Goal: Find specific page/section: Find specific page/section

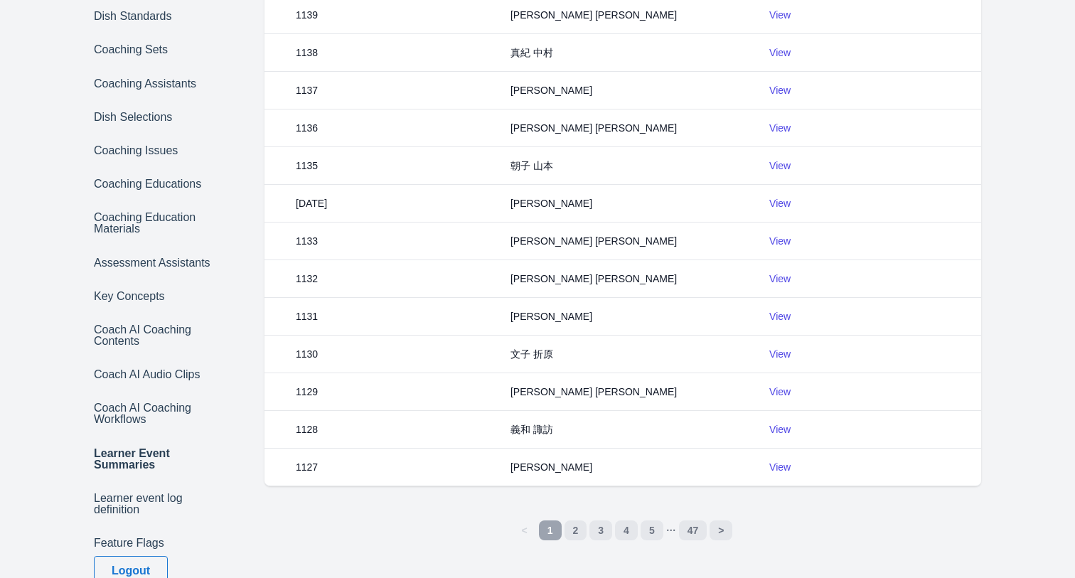
scroll to position [454, 0]
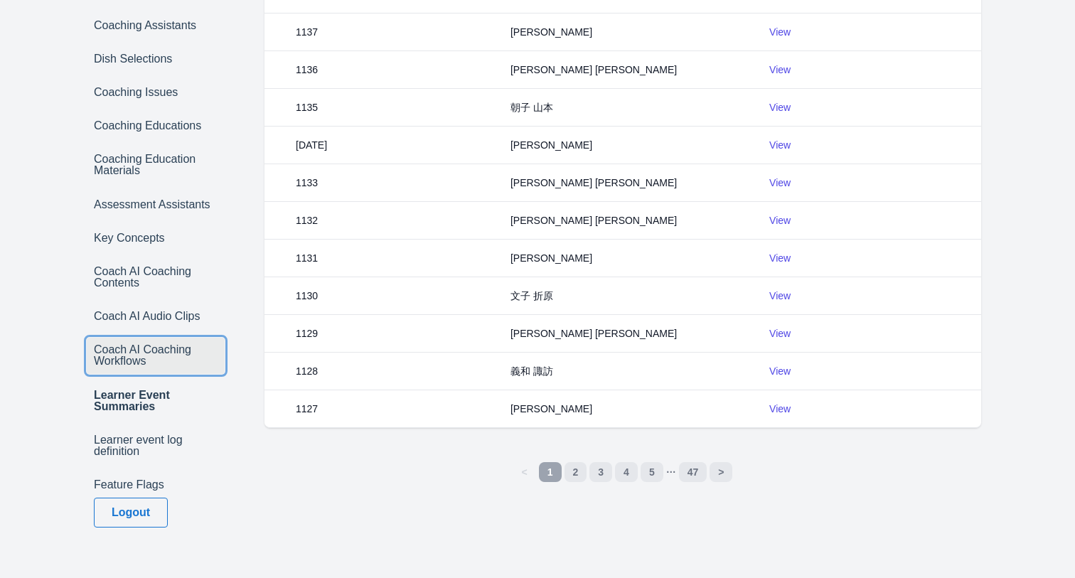
click at [136, 346] on link "Coach AI Coaching Workflows" at bounding box center [156, 356] width 138 height 36
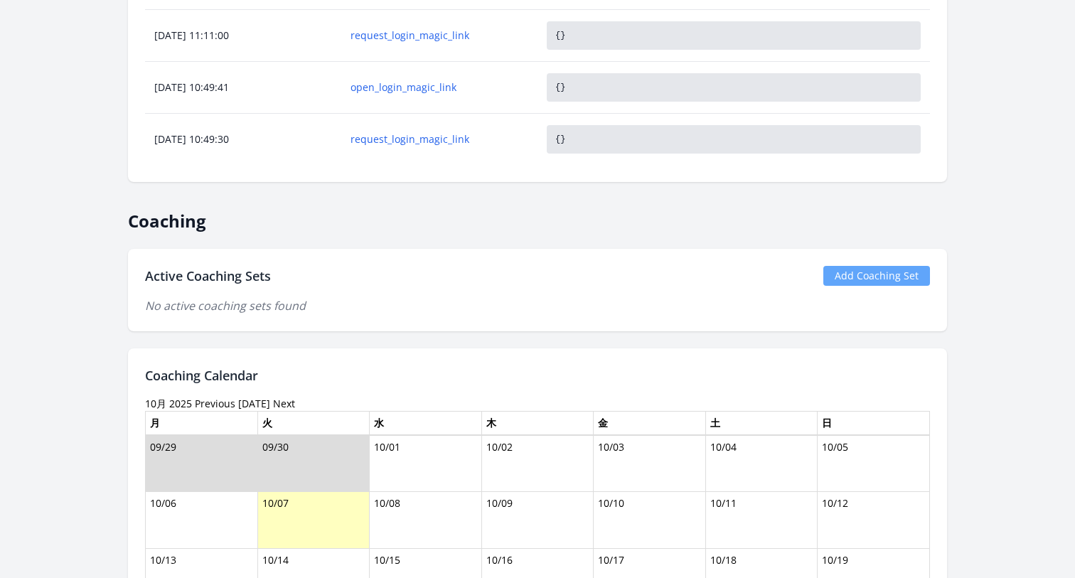
scroll to position [1290, 0]
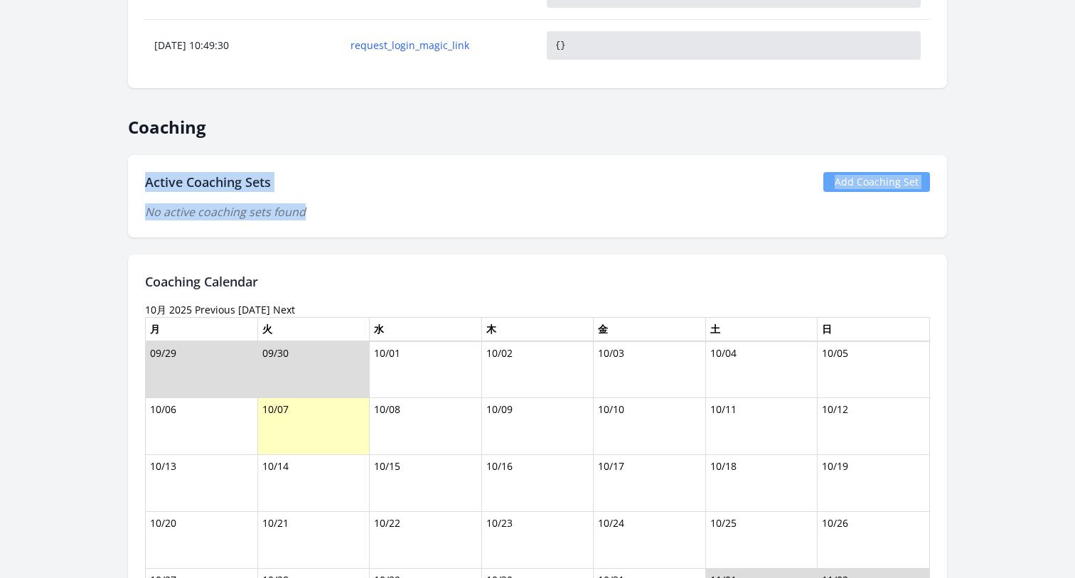
drag, startPoint x: 144, startPoint y: 178, endPoint x: 375, endPoint y: 222, distance: 235.1
click at [375, 222] on div "Active Coaching Sets Add Coaching Set No active coaching sets found" at bounding box center [537, 196] width 819 height 82
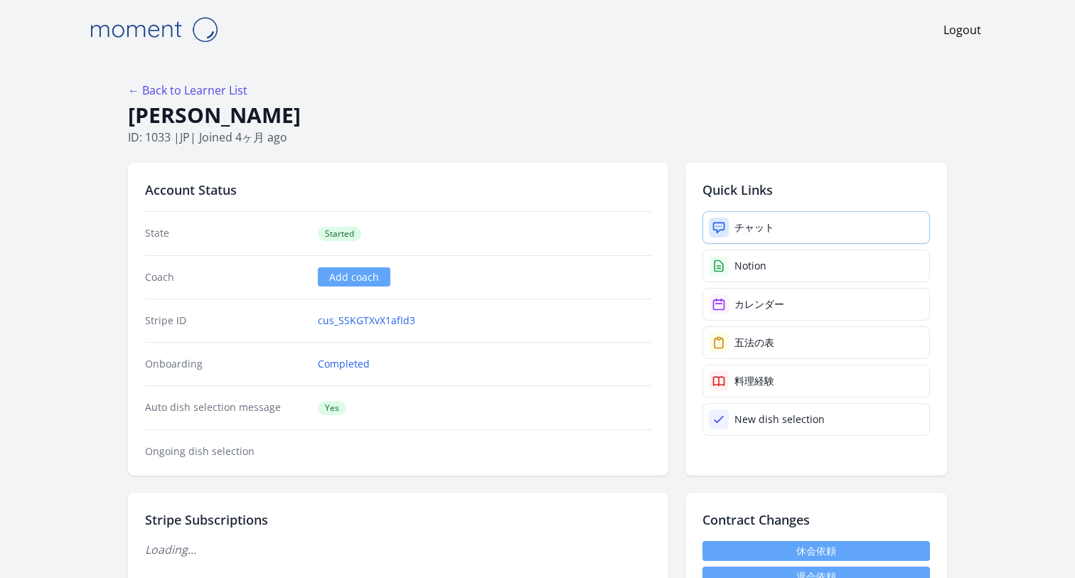
click at [756, 225] on div "チャット" at bounding box center [754, 227] width 40 height 14
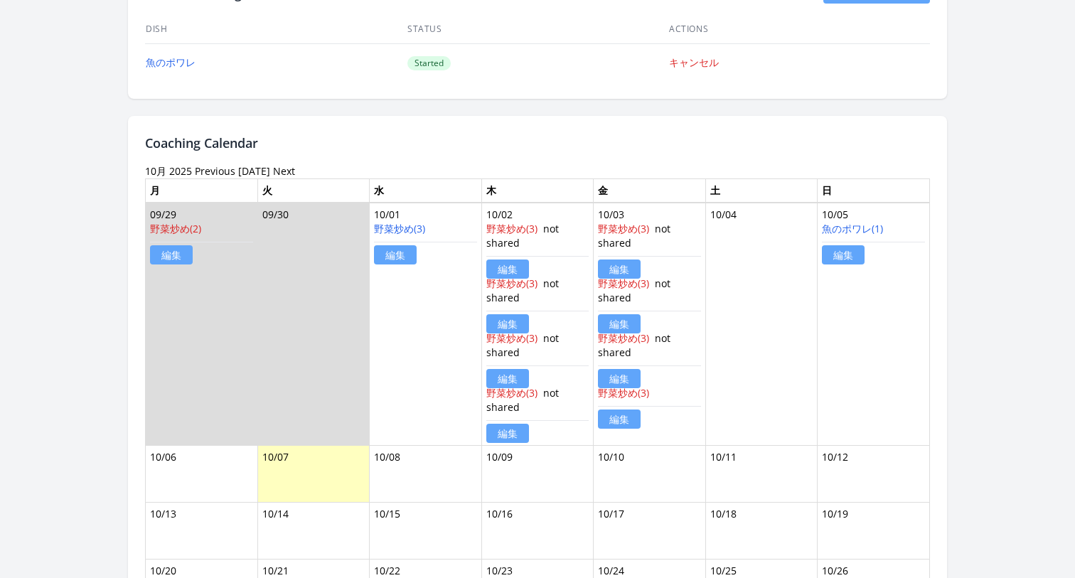
scroll to position [808, 0]
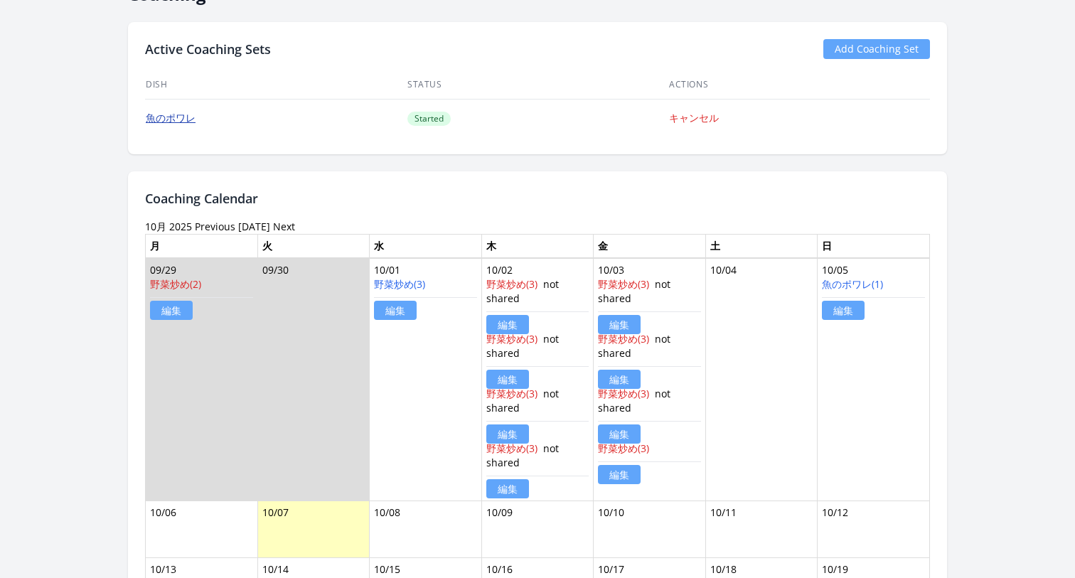
click at [176, 119] on link "魚のポワレ" at bounding box center [171, 118] width 50 height 14
